Goal: Task Accomplishment & Management: Manage account settings

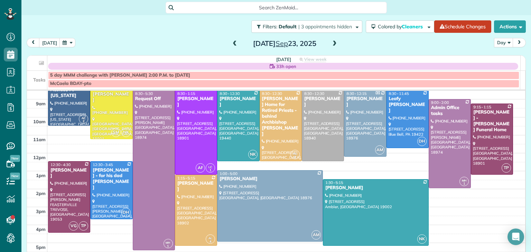
scroll to position [28, 0]
click at [331, 43] on span at bounding box center [335, 44] width 8 height 6
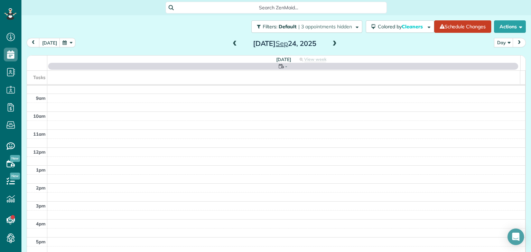
scroll to position [0, 0]
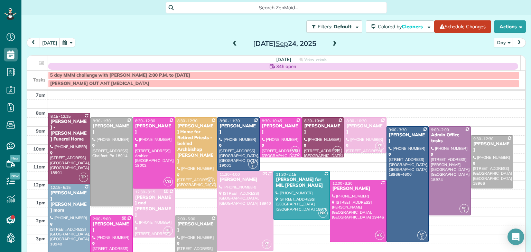
click at [237, 44] on div "Wednesday Sep 24, 2025" at bounding box center [284, 43] width 111 height 11
click at [232, 39] on span at bounding box center [235, 44] width 8 height 10
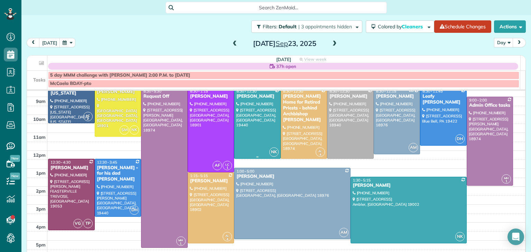
scroll to position [30, 0]
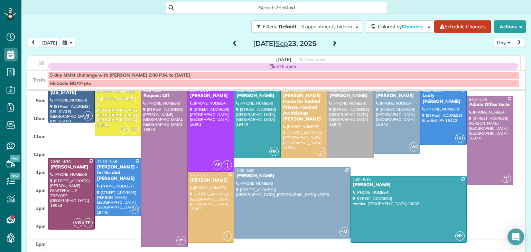
click at [331, 47] on span at bounding box center [335, 44] width 8 height 10
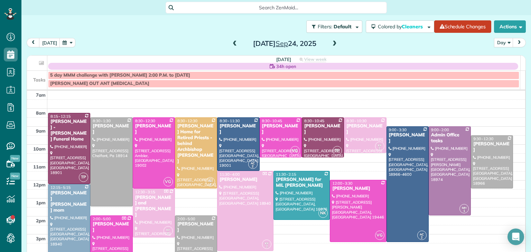
click at [331, 47] on span at bounding box center [335, 44] width 8 height 10
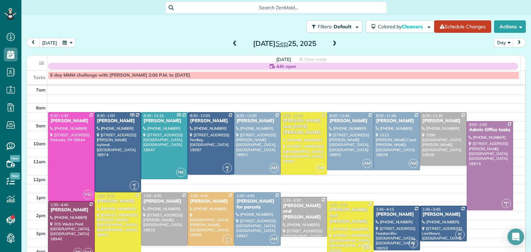
click at [233, 45] on span at bounding box center [235, 44] width 8 height 6
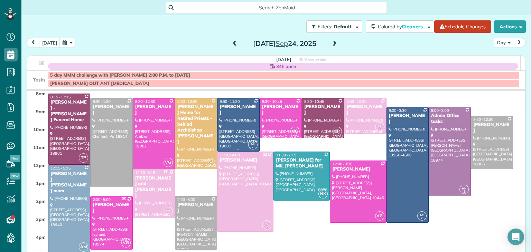
scroll to position [19, 0]
click at [231, 42] on span at bounding box center [235, 44] width 8 height 6
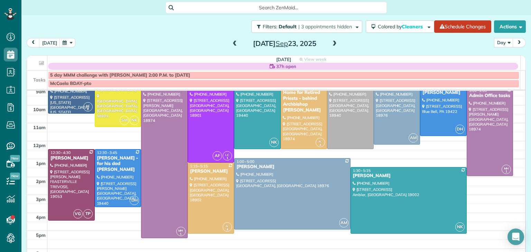
scroll to position [40, 0]
click at [331, 40] on span at bounding box center [335, 44] width 8 height 10
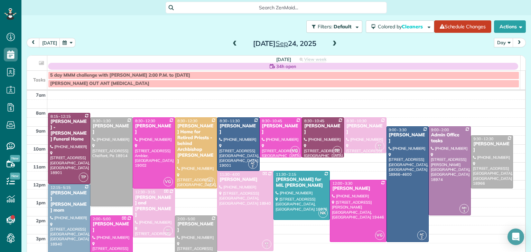
click at [234, 43] on span at bounding box center [235, 44] width 8 height 6
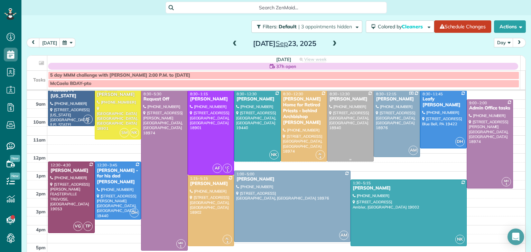
scroll to position [25, 0]
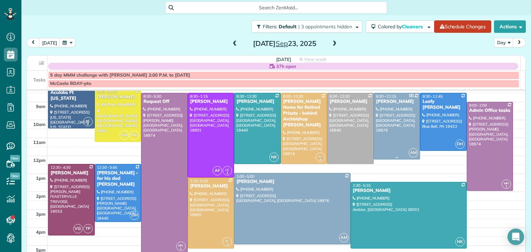
click at [398, 126] on div at bounding box center [397, 126] width 46 height 66
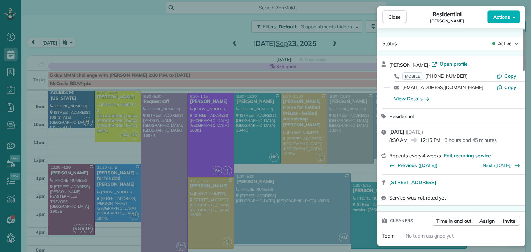
scroll to position [0, 0]
click at [440, 61] on span "Open profile" at bounding box center [454, 63] width 28 height 7
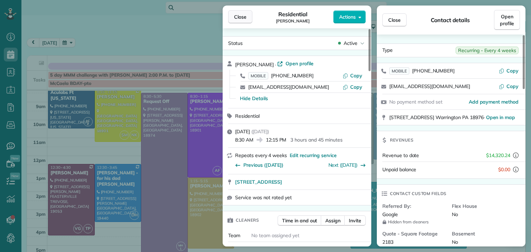
click at [245, 17] on span "Close" at bounding box center [240, 16] width 12 height 7
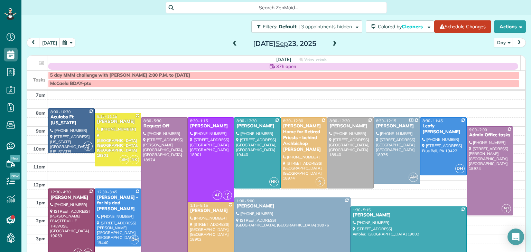
scroll to position [22, 0]
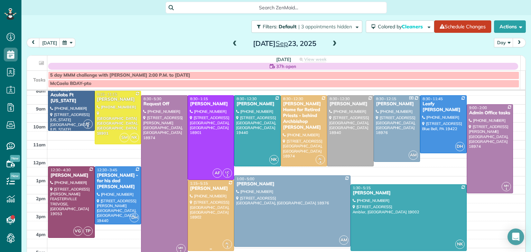
click at [216, 217] on div at bounding box center [211, 215] width 46 height 70
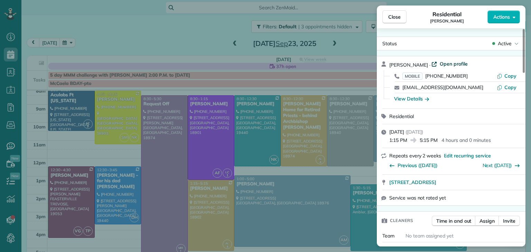
click at [440, 63] on span "Open profile" at bounding box center [454, 63] width 28 height 7
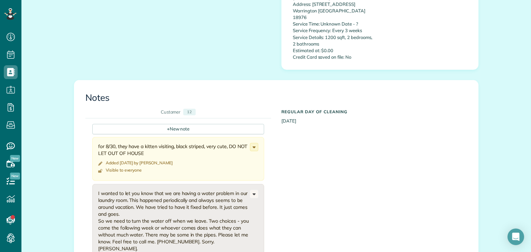
scroll to position [539, 0]
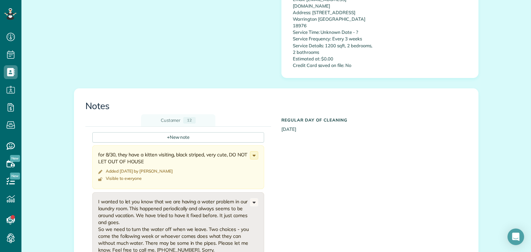
click at [184, 117] on div "12" at bounding box center [189, 120] width 12 height 7
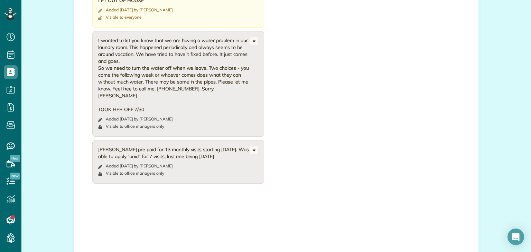
scroll to position [747, 0]
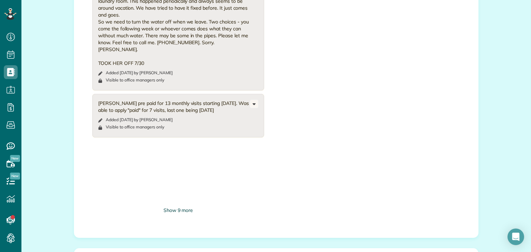
drag, startPoint x: 181, startPoint y: 194, endPoint x: 171, endPoint y: 189, distance: 11.7
click at [171, 189] on div "+ New note for 8/30, they have a kitten visiting, black striped, very cute, DO …" at bounding box center [178, 72] width 172 height 295
click at [171, 207] on div "Show 9 more" at bounding box center [178, 210] width 172 height 7
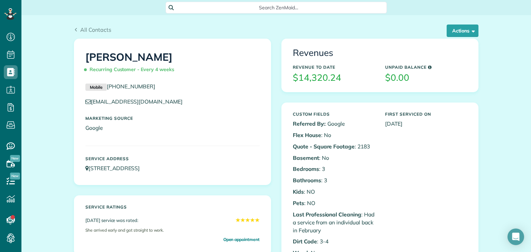
scroll to position [12, 0]
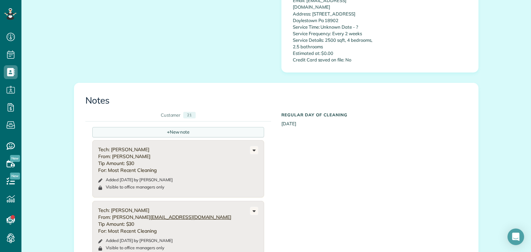
scroll to position [578, 0]
click at [200, 127] on div "+ New note" at bounding box center [178, 132] width 172 height 10
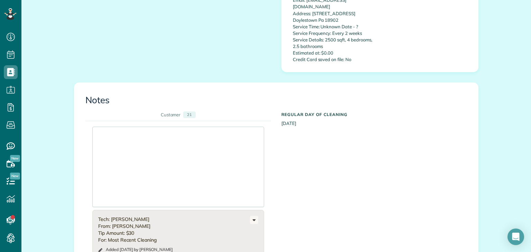
click at [172, 134] on div at bounding box center [178, 167] width 171 height 80
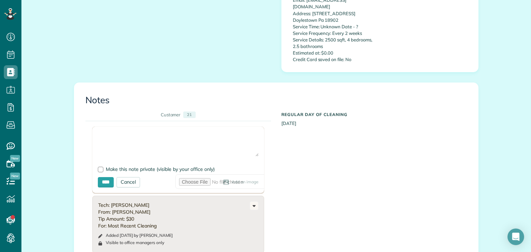
click at [154, 134] on textarea at bounding box center [178, 144] width 161 height 24
type textarea "**********"
click at [103, 178] on input "****" at bounding box center [106, 182] width 16 height 10
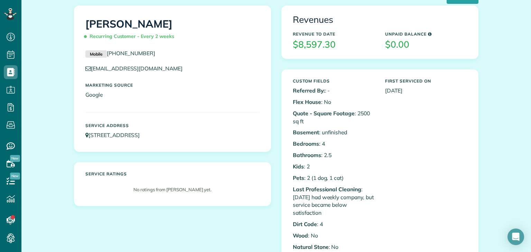
scroll to position [0, 0]
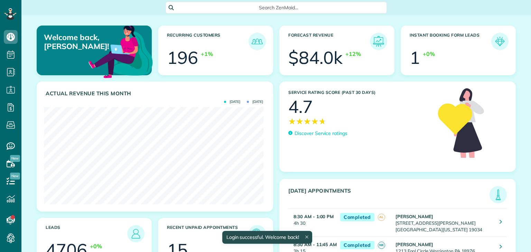
scroll to position [97, 219]
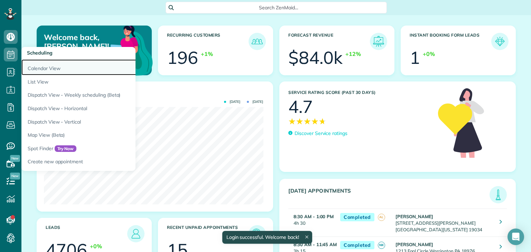
click at [41, 71] on link "Calendar View" at bounding box center [107, 67] width 173 height 16
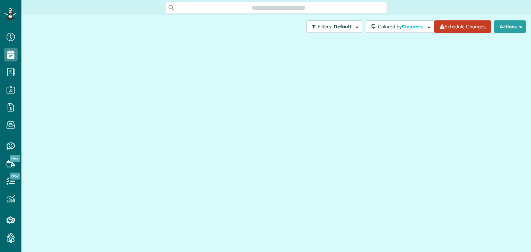
scroll to position [3, 3]
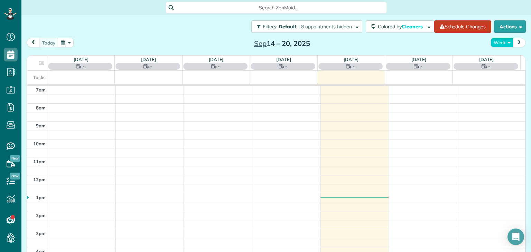
click at [493, 45] on button "Week" at bounding box center [501, 42] width 23 height 9
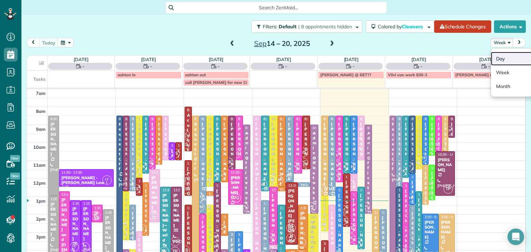
click at [503, 57] on link "Day" at bounding box center [518, 59] width 55 height 14
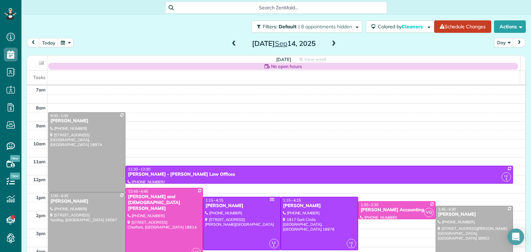
click at [330, 45] on span at bounding box center [334, 44] width 8 height 6
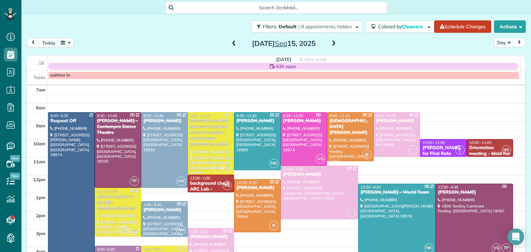
click at [330, 45] on span at bounding box center [334, 44] width 8 height 6
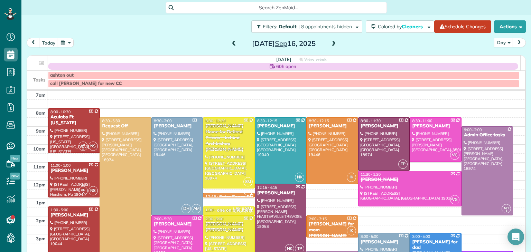
click at [330, 45] on span at bounding box center [334, 44] width 8 height 6
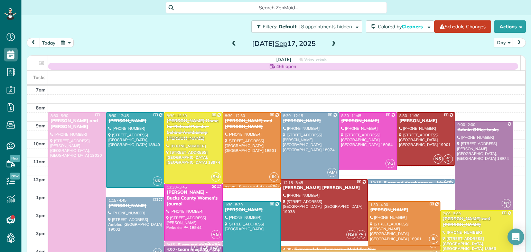
click at [330, 45] on span at bounding box center [334, 44] width 8 height 6
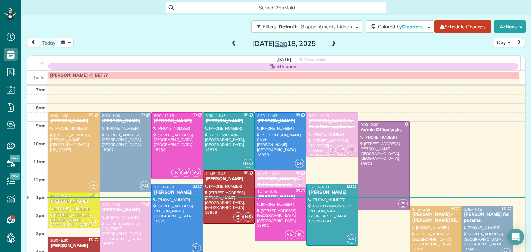
click at [330, 45] on span at bounding box center [334, 44] width 8 height 6
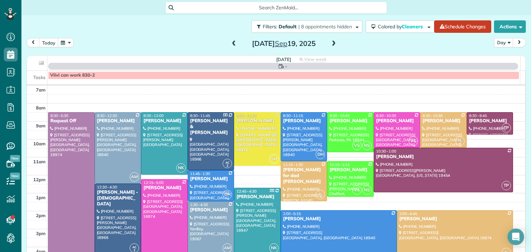
click at [330, 45] on span at bounding box center [334, 44] width 8 height 6
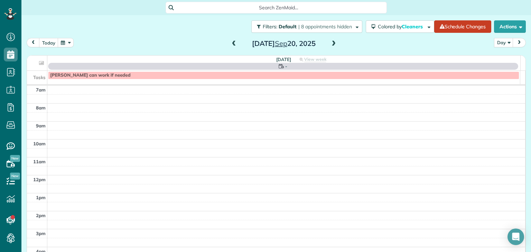
click at [330, 45] on span at bounding box center [334, 44] width 8 height 6
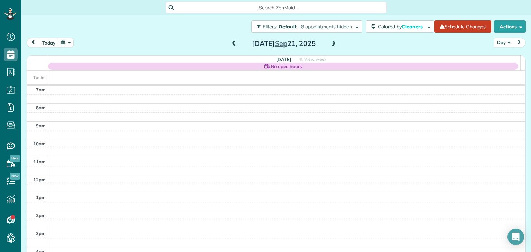
click at [330, 45] on span at bounding box center [334, 44] width 8 height 6
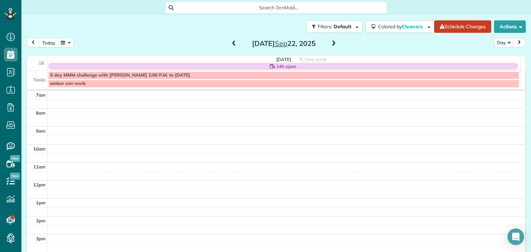
click at [330, 47] on span at bounding box center [334, 44] width 8 height 10
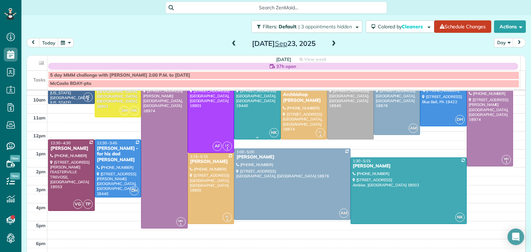
scroll to position [60, 0]
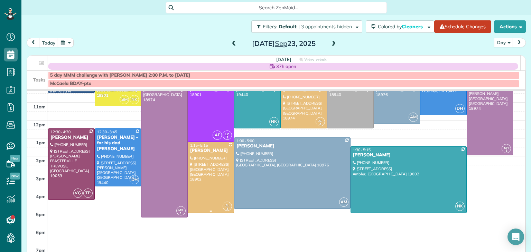
click at [212, 172] on div at bounding box center [211, 177] width 46 height 70
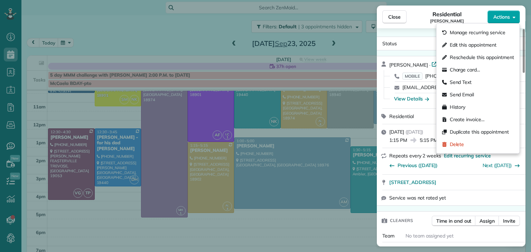
click at [505, 18] on span "Actions" at bounding box center [501, 16] width 17 height 7
click at [503, 45] on div "Edit this appointment" at bounding box center [477, 45] width 77 height 12
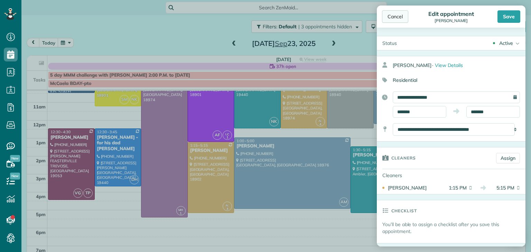
click at [404, 20] on div "Cancel" at bounding box center [395, 16] width 26 height 12
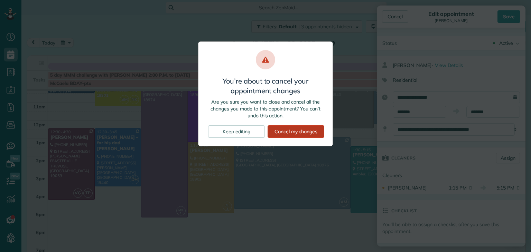
click at [289, 130] on div "Cancel my changes" at bounding box center [295, 131] width 57 height 12
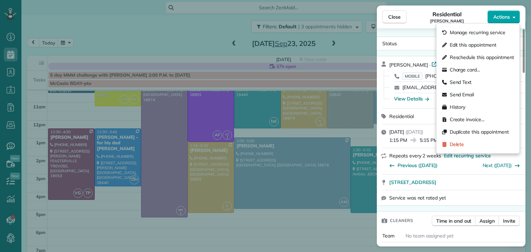
click at [500, 12] on button "Actions" at bounding box center [503, 16] width 32 height 13
click at [488, 46] on span "Edit this appointment" at bounding box center [473, 44] width 47 height 7
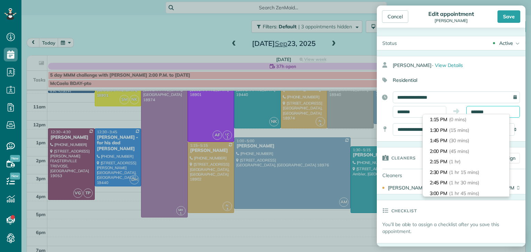
scroll to position [158, 0]
drag, startPoint x: 491, startPoint y: 110, endPoint x: 440, endPoint y: 111, distance: 51.2
click at [440, 111] on div "******* *******" at bounding box center [456, 112] width 127 height 12
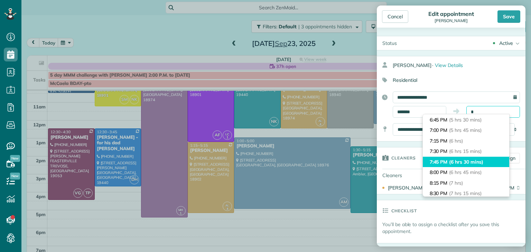
type input "*******"
click at [466, 160] on span "(6 hrs 30 mins)" at bounding box center [466, 162] width 34 height 6
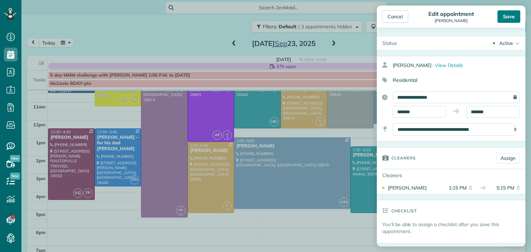
click at [508, 22] on div "Save" at bounding box center [508, 16] width 23 height 12
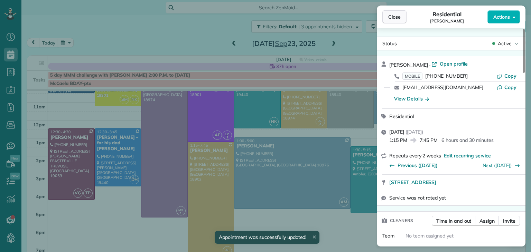
click at [398, 18] on span "Close" at bounding box center [394, 16] width 12 height 7
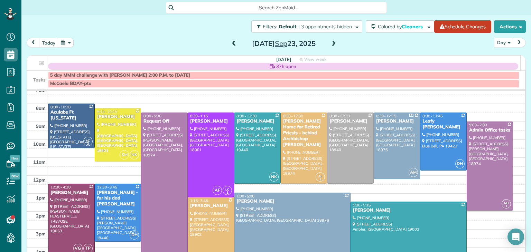
scroll to position [36, 0]
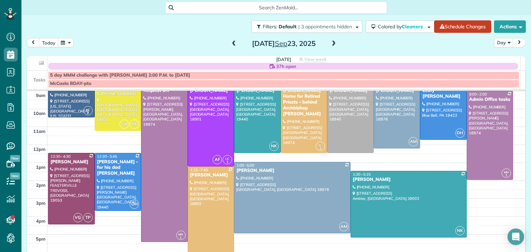
click at [215, 212] on div at bounding box center [211, 224] width 46 height 115
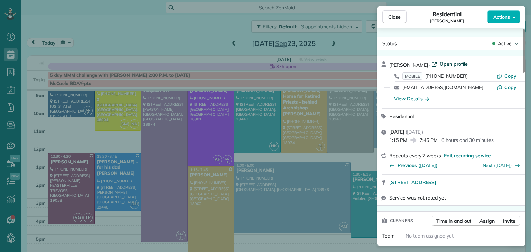
click at [452, 64] on span "Open profile" at bounding box center [454, 63] width 28 height 7
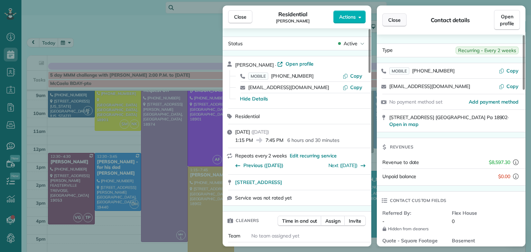
click at [394, 15] on button "Close" at bounding box center [394, 19] width 24 height 13
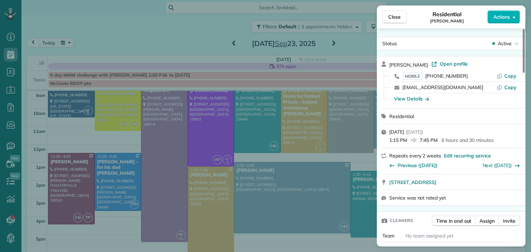
click at [388, 25] on div "Close Residential Katie Jacoby Actions" at bounding box center [451, 17] width 149 height 23
click at [397, 21] on button "Close" at bounding box center [394, 16] width 24 height 13
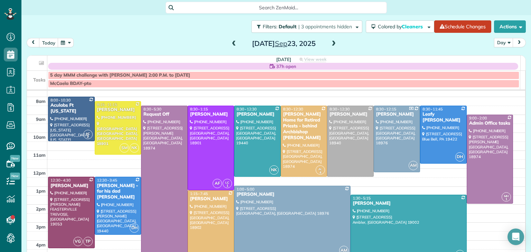
scroll to position [11, 0]
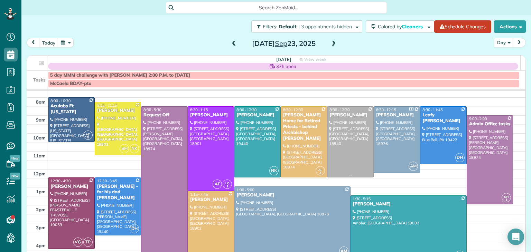
click at [357, 133] on div at bounding box center [350, 142] width 46 height 70
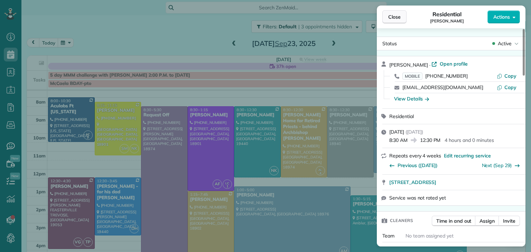
click at [384, 15] on button "Close" at bounding box center [394, 16] width 24 height 13
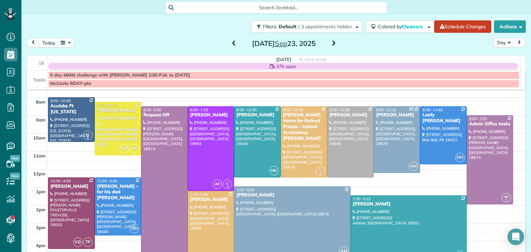
click at [267, 214] on div at bounding box center [291, 222] width 115 height 70
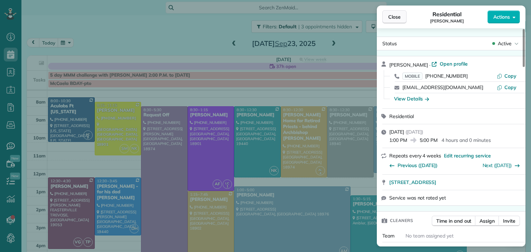
click at [395, 21] on button "Close" at bounding box center [394, 16] width 24 height 13
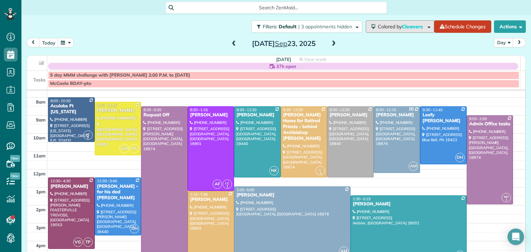
click at [395, 21] on button "Colored by Cleaners" at bounding box center [400, 26] width 68 height 12
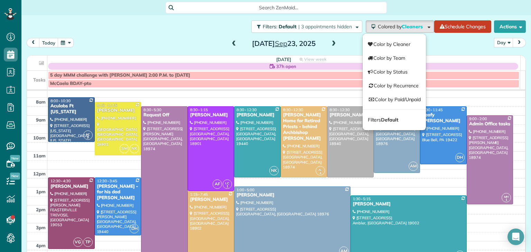
drag, startPoint x: 192, startPoint y: 32, endPoint x: 235, endPoint y: 45, distance: 44.7
click at [235, 45] on div "Filters: Default | 3 appointments hidden Colored by Cleaners Color by Cleaner C…" at bounding box center [275, 126] width 509 height 223
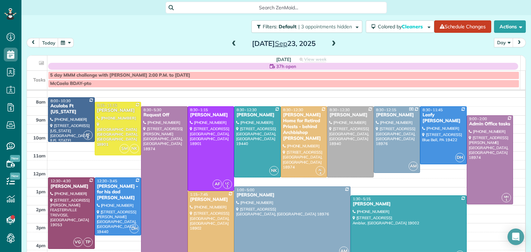
click at [232, 43] on span at bounding box center [234, 44] width 8 height 6
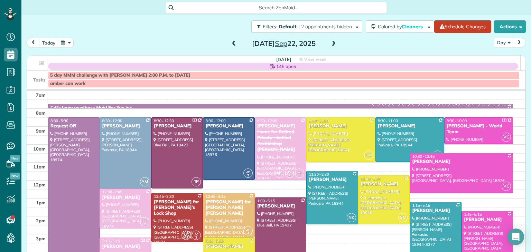
click at [331, 42] on span at bounding box center [334, 44] width 8 height 6
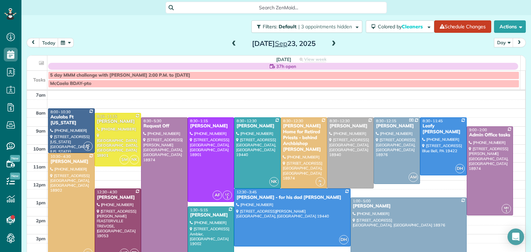
click at [331, 42] on span at bounding box center [334, 44] width 8 height 6
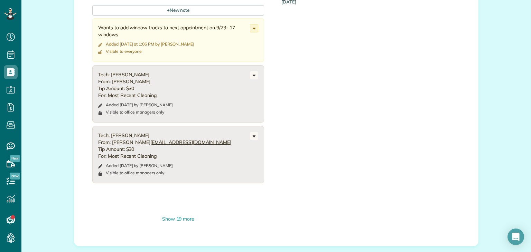
scroll to position [699, 0]
click at [182, 216] on div "Show 19 more" at bounding box center [178, 219] width 172 height 7
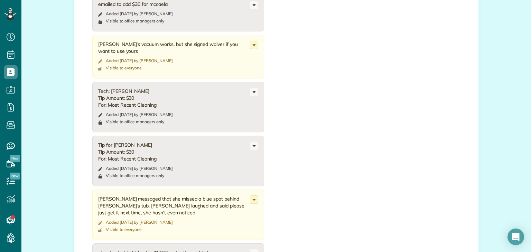
scroll to position [957, 0]
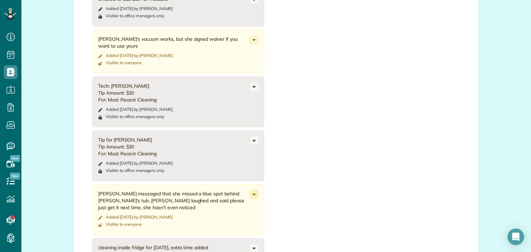
click at [250, 191] on icon at bounding box center [254, 195] width 8 height 8
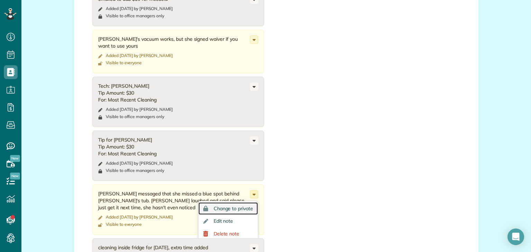
click at [238, 206] on span "Change to private" at bounding box center [233, 208] width 39 height 5
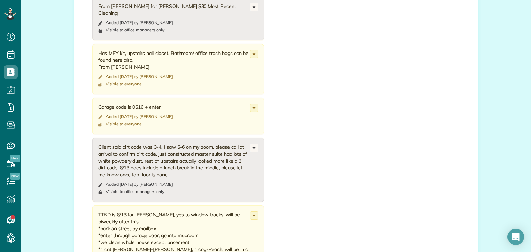
scroll to position [1576, 0]
drag, startPoint x: 135, startPoint y: 45, endPoint x: 94, endPoint y: 39, distance: 41.9
click at [94, 45] on div "Has MFY kit, upstairs hall closet. Bathroom/ office trash bags can be found her…" at bounding box center [178, 70] width 172 height 50
copy div "Has MFY kit, upstairs hall closet. Bathroom/ office trash bags can be found her…"
click at [253, 216] on use at bounding box center [254, 217] width 3 height 2
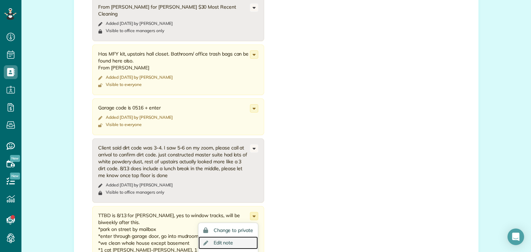
click at [226, 240] on span "Edit note" at bounding box center [224, 242] width 20 height 5
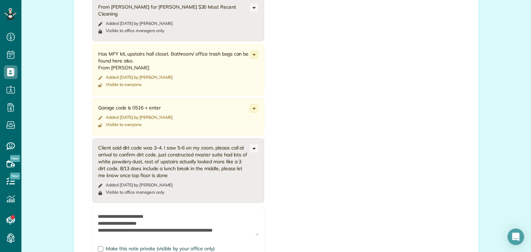
scroll to position [41, 0]
click at [140, 212] on textarea at bounding box center [178, 224] width 161 height 24
paste textarea "**********"
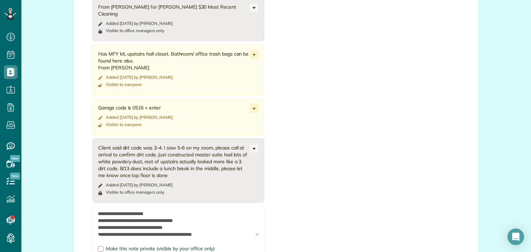
scroll to position [0, 0]
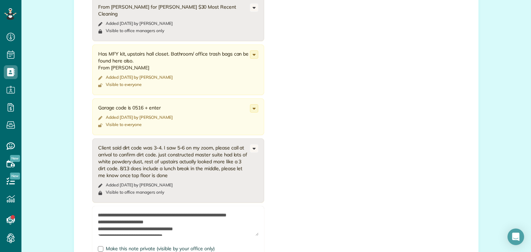
click at [168, 212] on textarea at bounding box center [178, 224] width 161 height 24
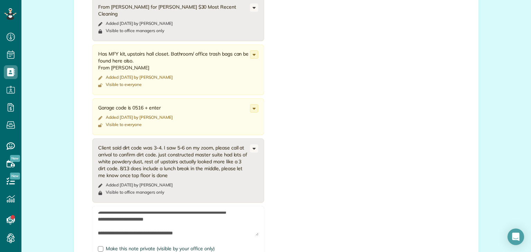
drag, startPoint x: 171, startPoint y: 90, endPoint x: 97, endPoint y: 85, distance: 74.8
click at [97, 98] on div "Garage code is 0516 + enter Added [DATE] by [PERSON_NAME] Visible to everyone C…" at bounding box center [178, 116] width 172 height 37
copy div "Garage code is 0516 + enter"
click at [107, 218] on textarea at bounding box center [178, 224] width 161 height 24
paste textarea "**********"
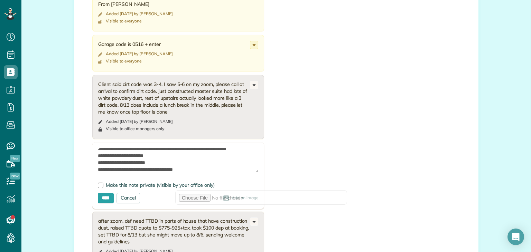
scroll to position [1639, 0]
type textarea "**********"
click at [106, 193] on input "****" at bounding box center [106, 198] width 16 height 10
type input "**********"
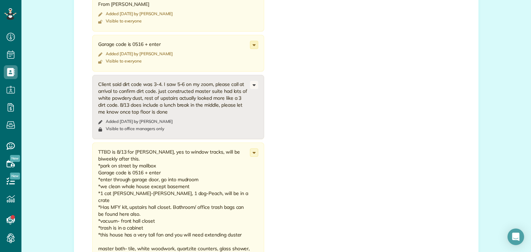
click at [253, 44] on use at bounding box center [254, 45] width 3 height 2
click at [234, 57] on span "Change to private" at bounding box center [233, 59] width 39 height 5
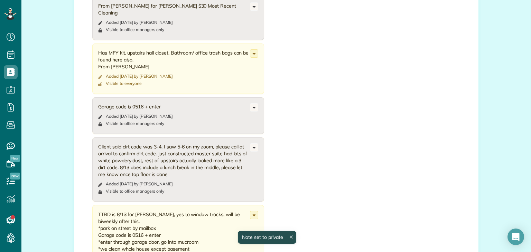
scroll to position [1576, 0]
click at [250, 50] on icon at bounding box center [254, 54] width 8 height 8
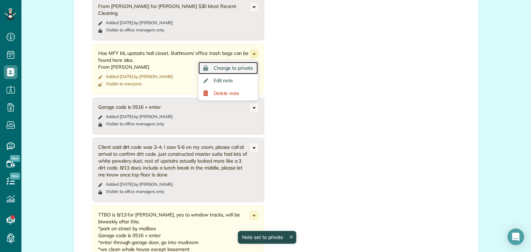
click at [237, 66] on span "Change to private" at bounding box center [233, 68] width 39 height 5
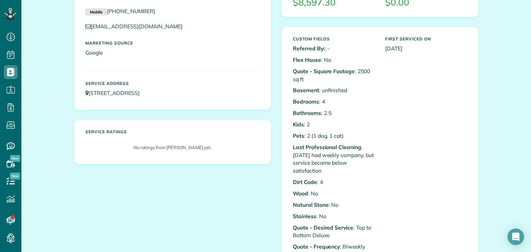
scroll to position [0, 0]
